Goal: Task Accomplishment & Management: Complete application form

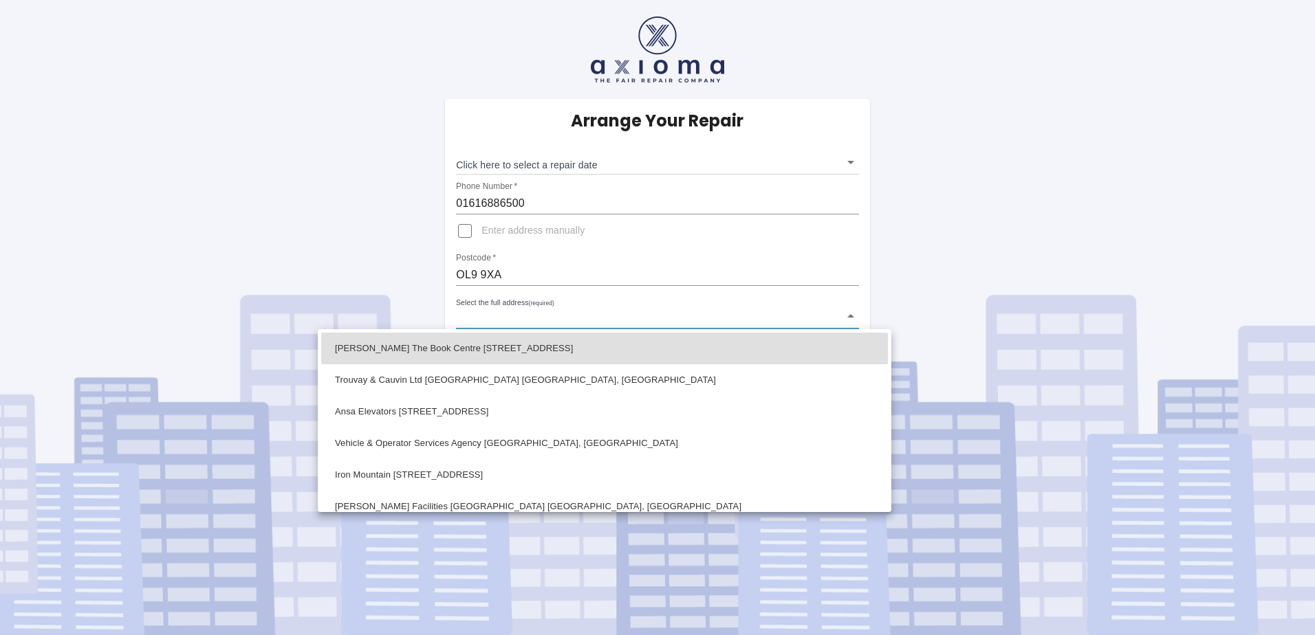
click at [545, 329] on body "Arrange Your Repair Click here to select a repair date ​ Phone Number   * 01616…" at bounding box center [657, 317] width 1315 height 635
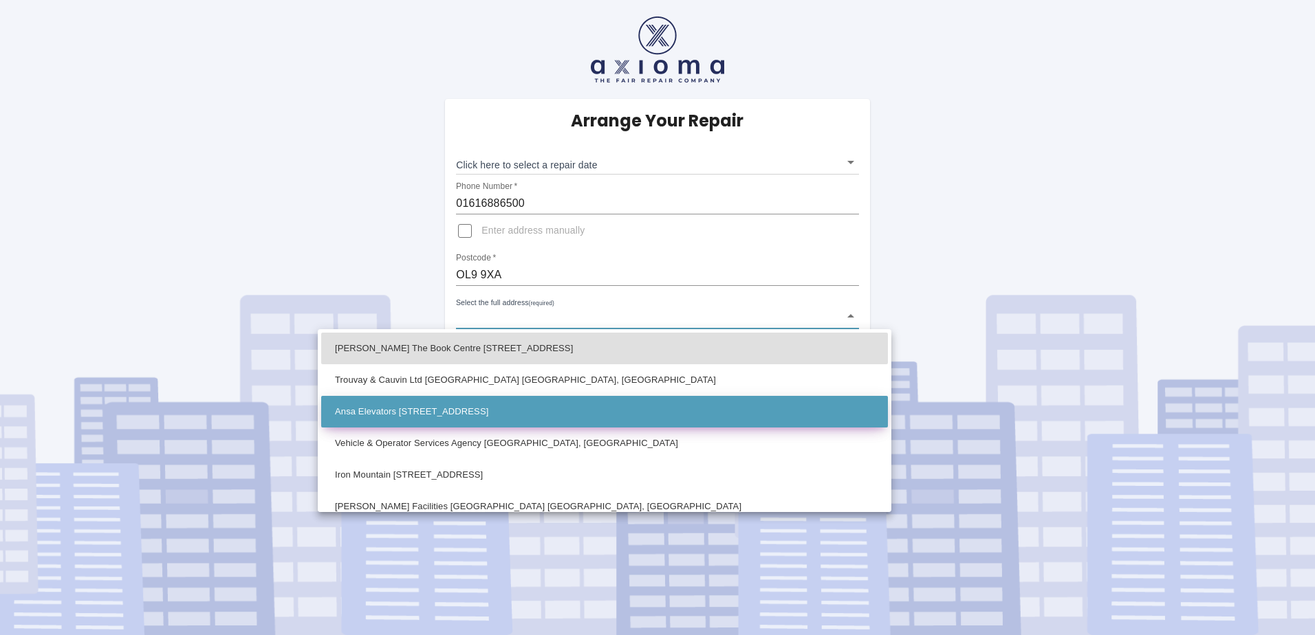
click at [514, 416] on li "Ansa Elevators [STREET_ADDRESS]" at bounding box center [604, 412] width 567 height 32
type input "Ansa Elevators [STREET_ADDRESS]"
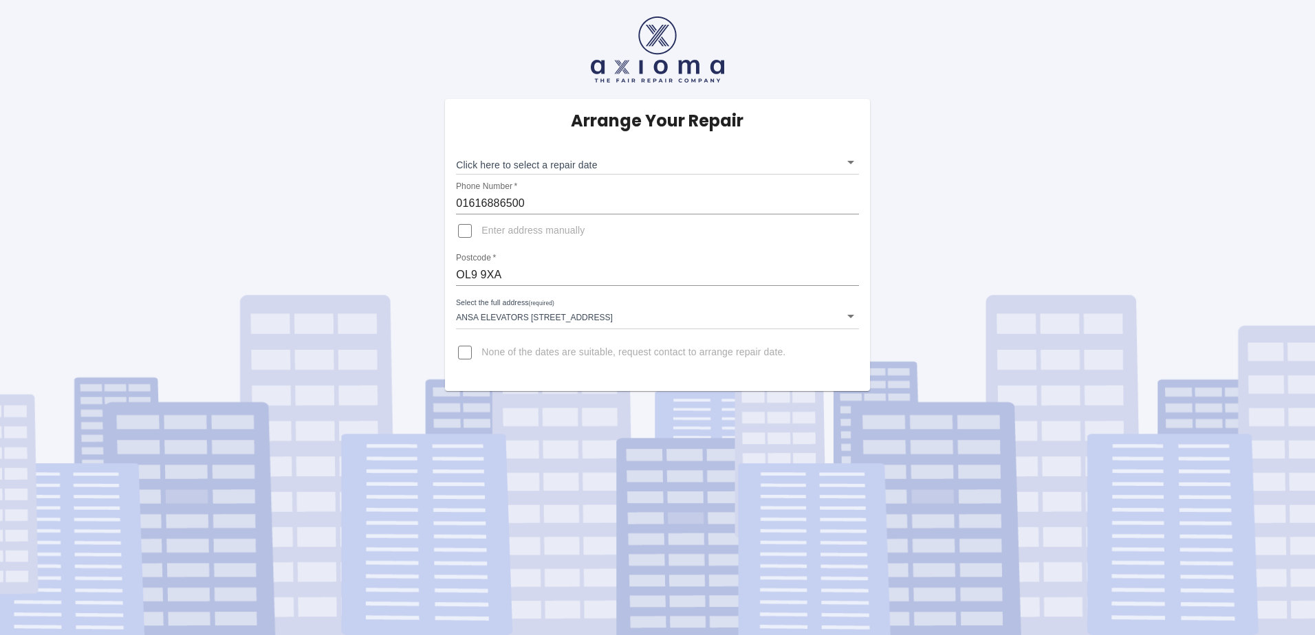
drag, startPoint x: 603, startPoint y: 260, endPoint x: 743, endPoint y: 257, distance: 140.3
click at [743, 257] on div "Postcode   * OL9 9XA" at bounding box center [657, 269] width 402 height 33
click at [552, 315] on body "Arrange Your Repair Click here to select a repair date ​ Phone Number   * 01616…" at bounding box center [657, 317] width 1315 height 635
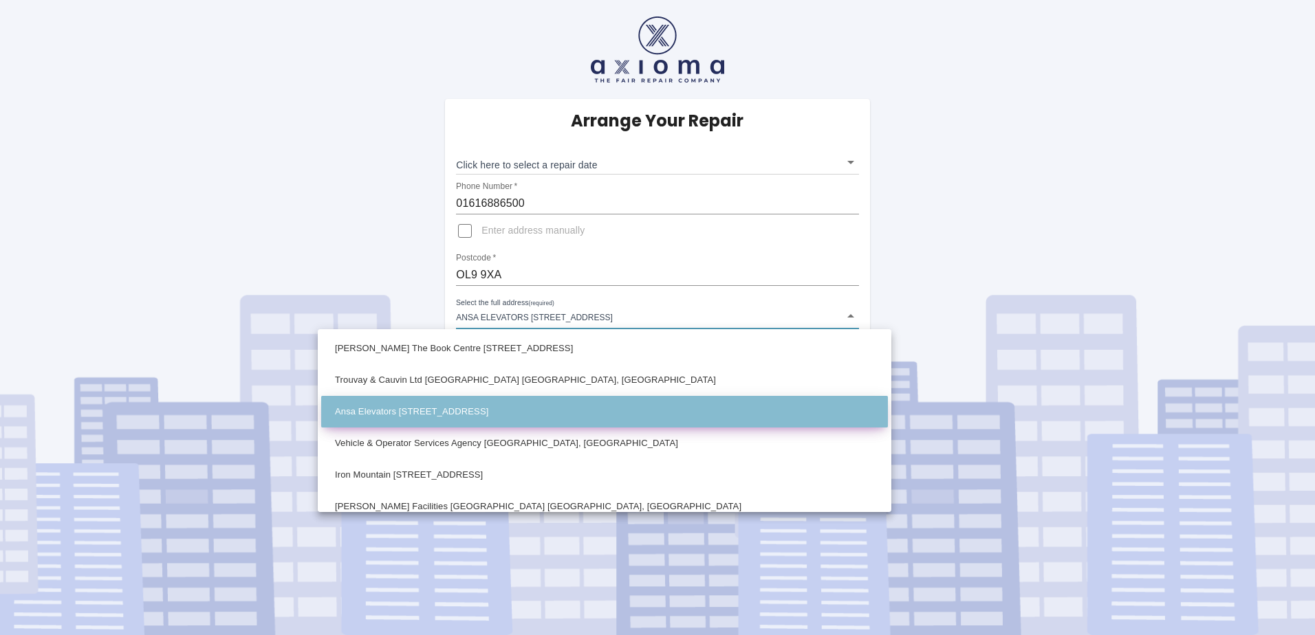
click at [415, 403] on li "Ansa Elevators [STREET_ADDRESS]" at bounding box center [604, 412] width 567 height 32
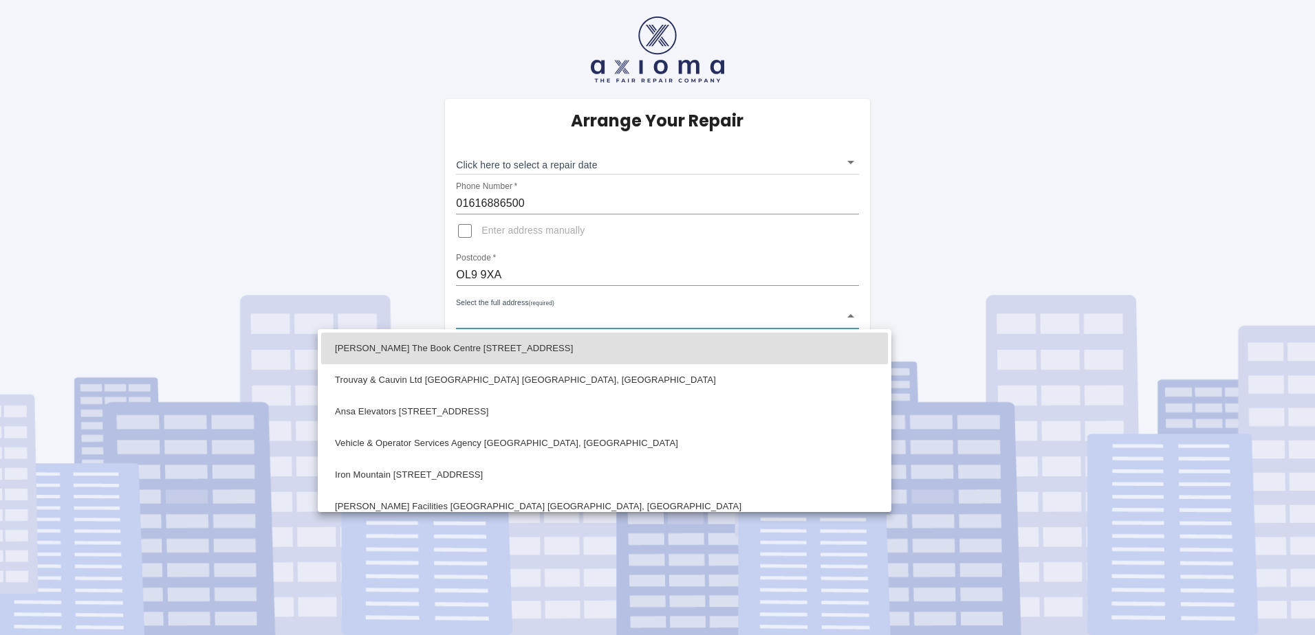
click at [530, 325] on body "Arrange Your Repair Click here to select a repair date ​ Phone Number   * 01616…" at bounding box center [657, 317] width 1315 height 635
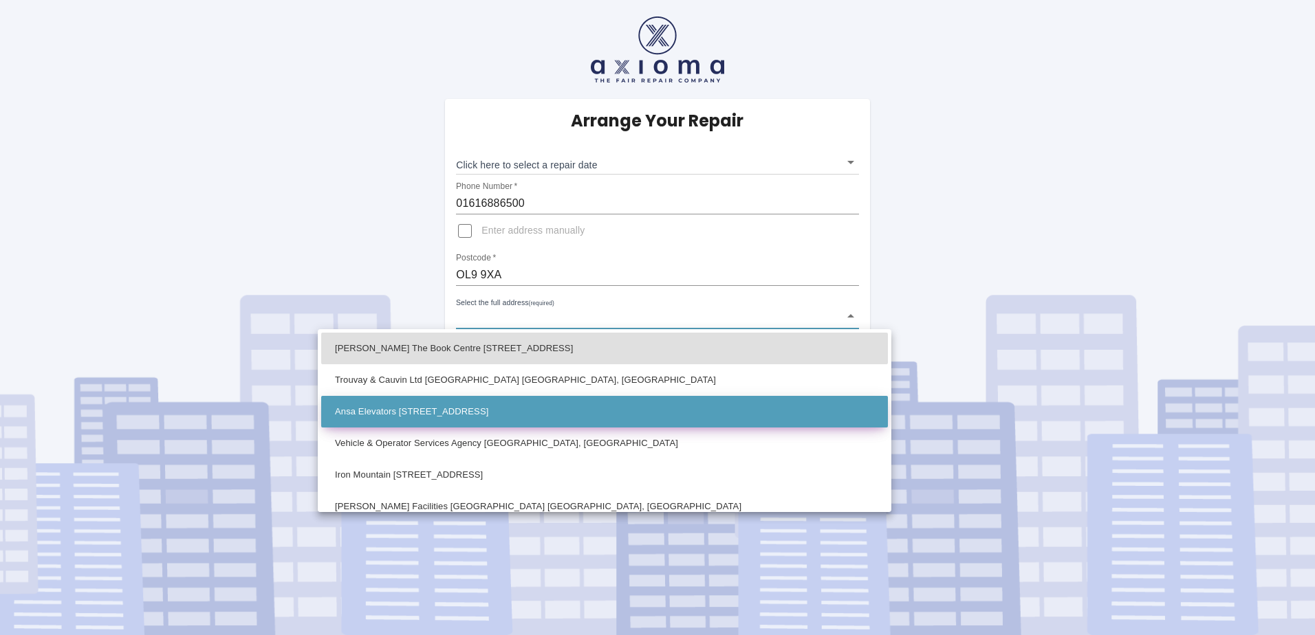
click at [512, 404] on li "Ansa Elevators [STREET_ADDRESS]" at bounding box center [604, 412] width 567 height 32
type input "Ansa Elevators [STREET_ADDRESS]"
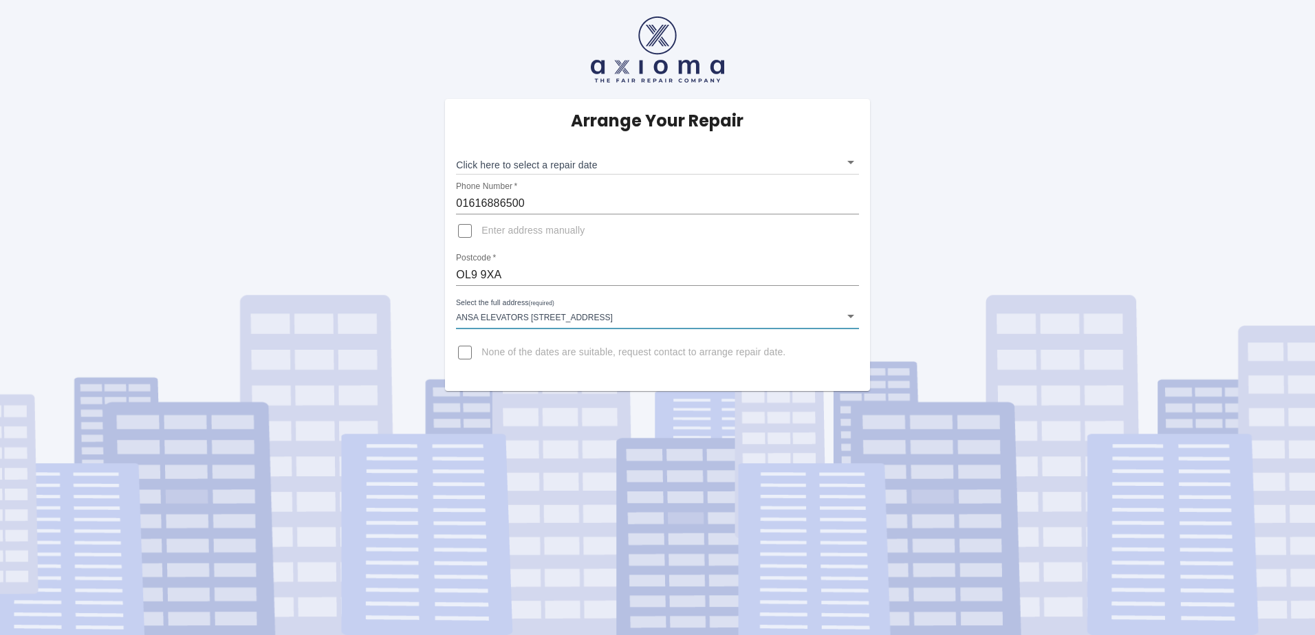
click at [555, 164] on body "Arrange Your Repair Click here to select a repair date ​ Phone Number   * 01616…" at bounding box center [657, 317] width 1315 height 635
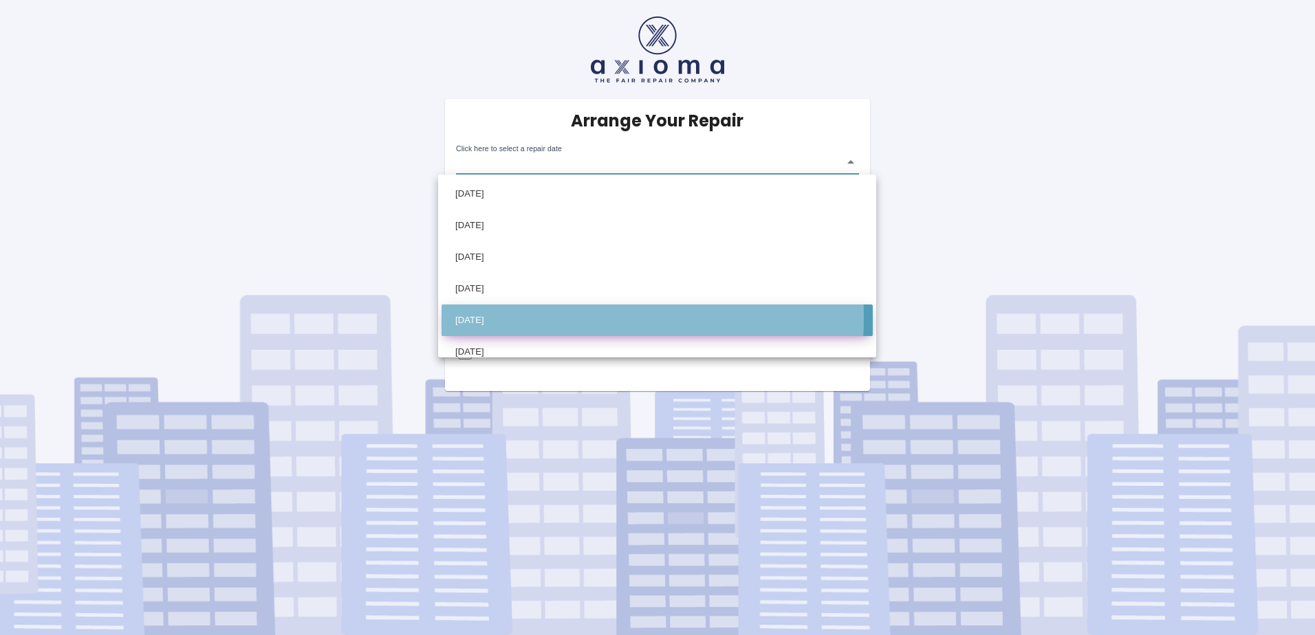
click at [547, 318] on li "Mon Sep 08 2025" at bounding box center [656, 321] width 431 height 32
type input "2025-09-08T00:00:00.000Z"
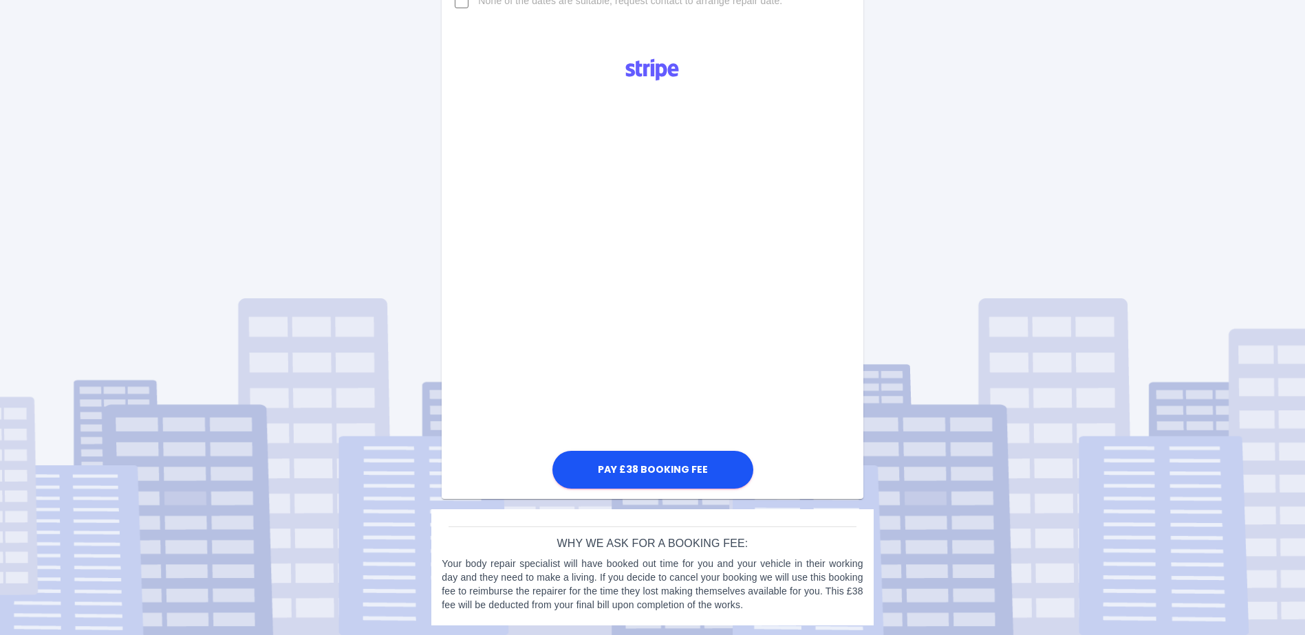
scroll to position [352, 0]
